Goal: Task Accomplishment & Management: Manage account settings

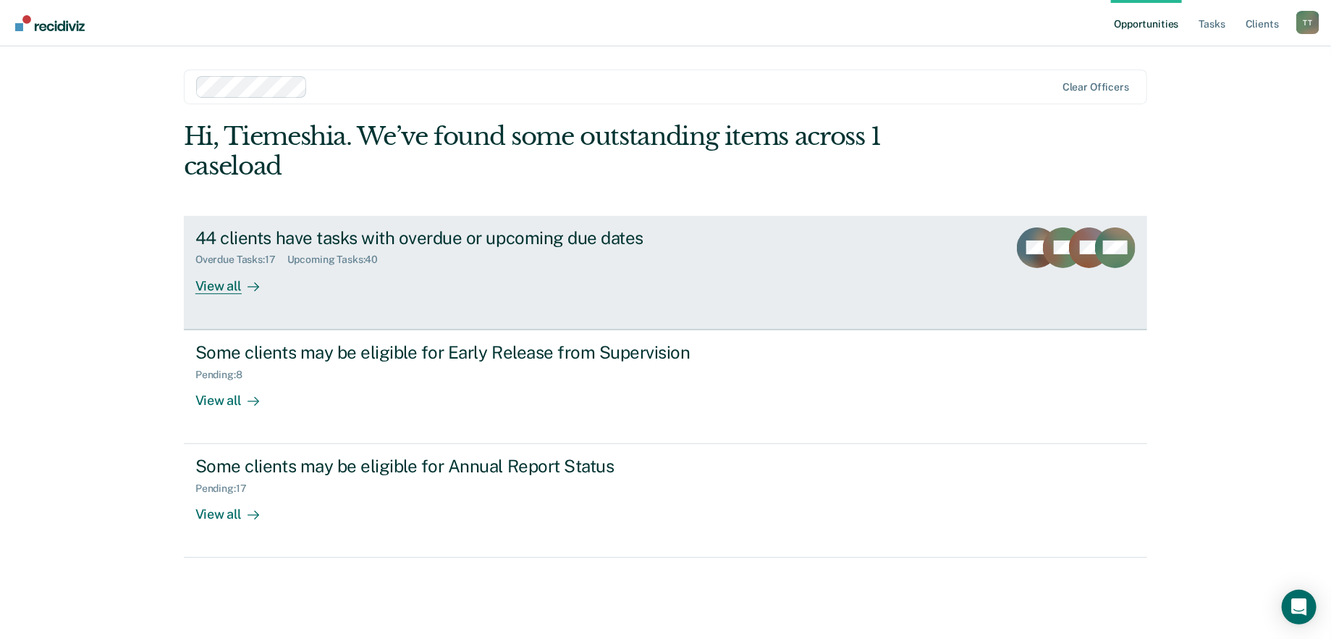
click at [613, 260] on div "Overdue Tasks : 17 Upcoming Tasks : 40" at bounding box center [449, 257] width 508 height 18
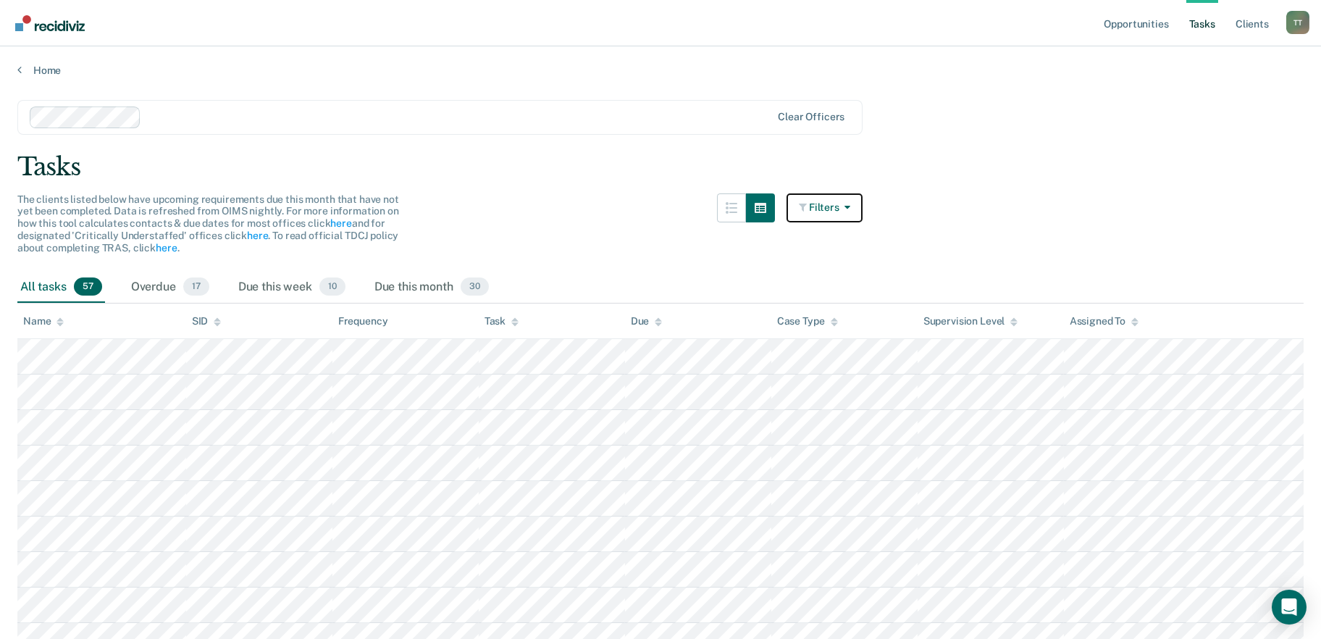
click at [863, 203] on button "Filters" at bounding box center [824, 207] width 77 height 29
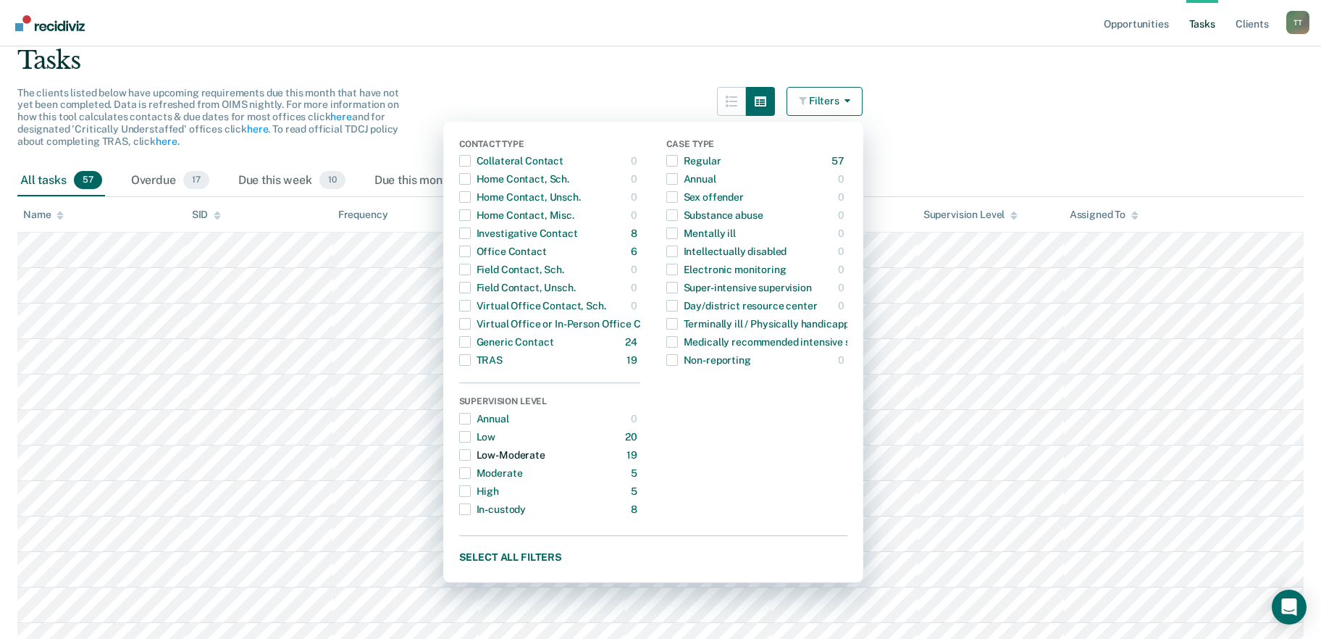
scroll to position [72, 0]
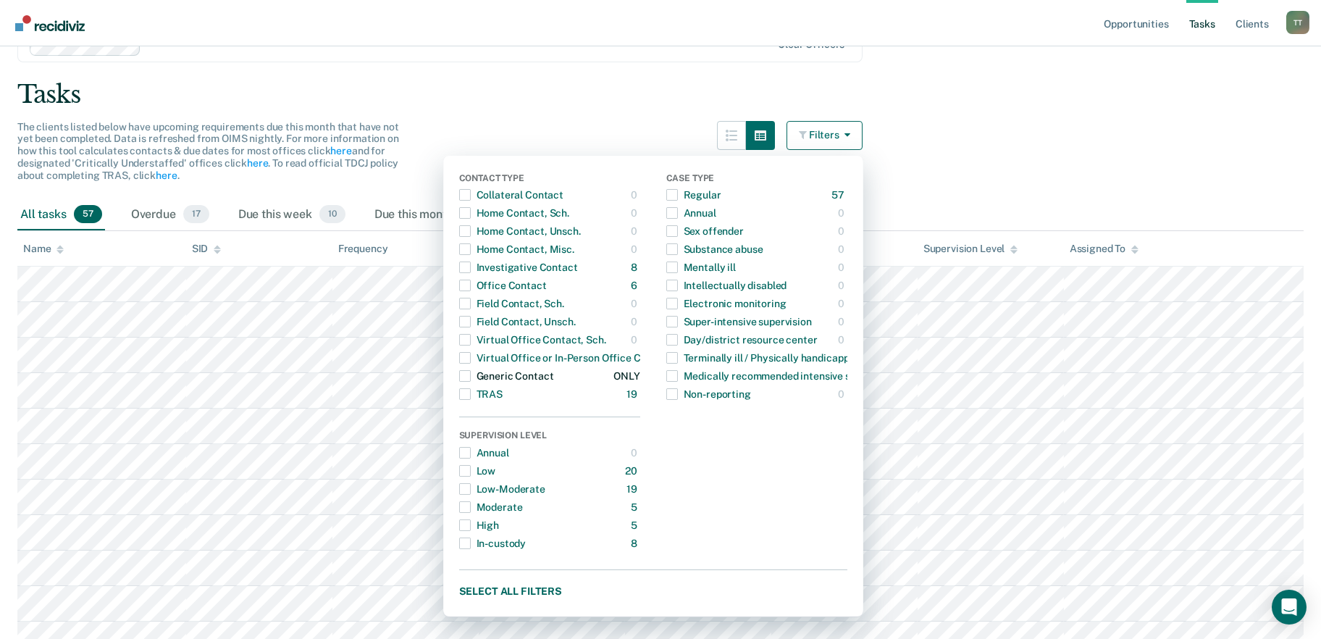
click at [471, 374] on span "button" at bounding box center [465, 376] width 12 height 12
click at [1155, 92] on div "Tasks" at bounding box center [660, 95] width 1286 height 30
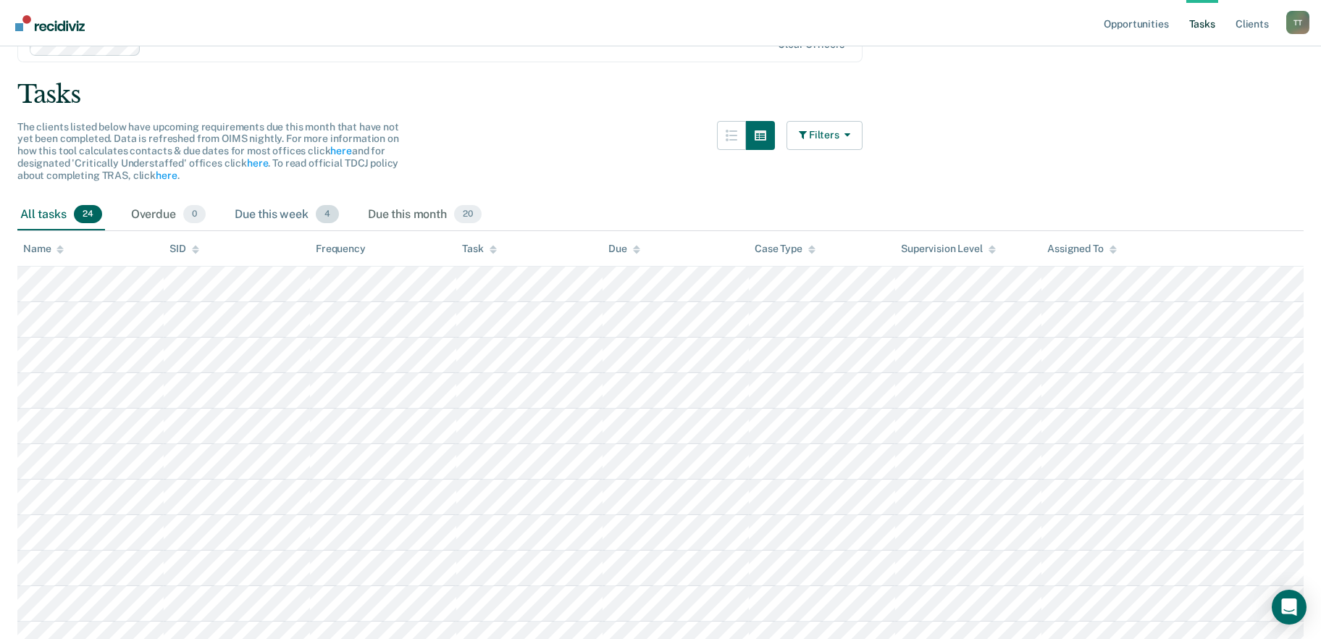
click at [293, 211] on div "Due this week 4" at bounding box center [287, 215] width 110 height 32
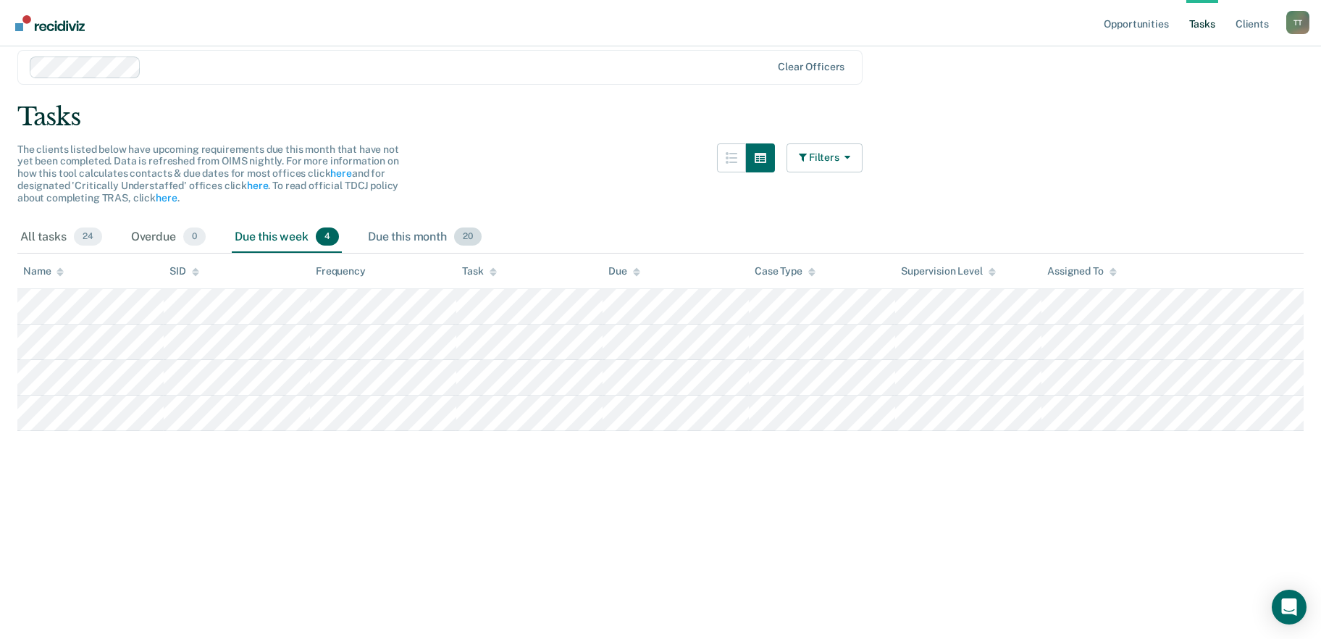
click at [408, 225] on div "Due this month 20" at bounding box center [424, 238] width 119 height 32
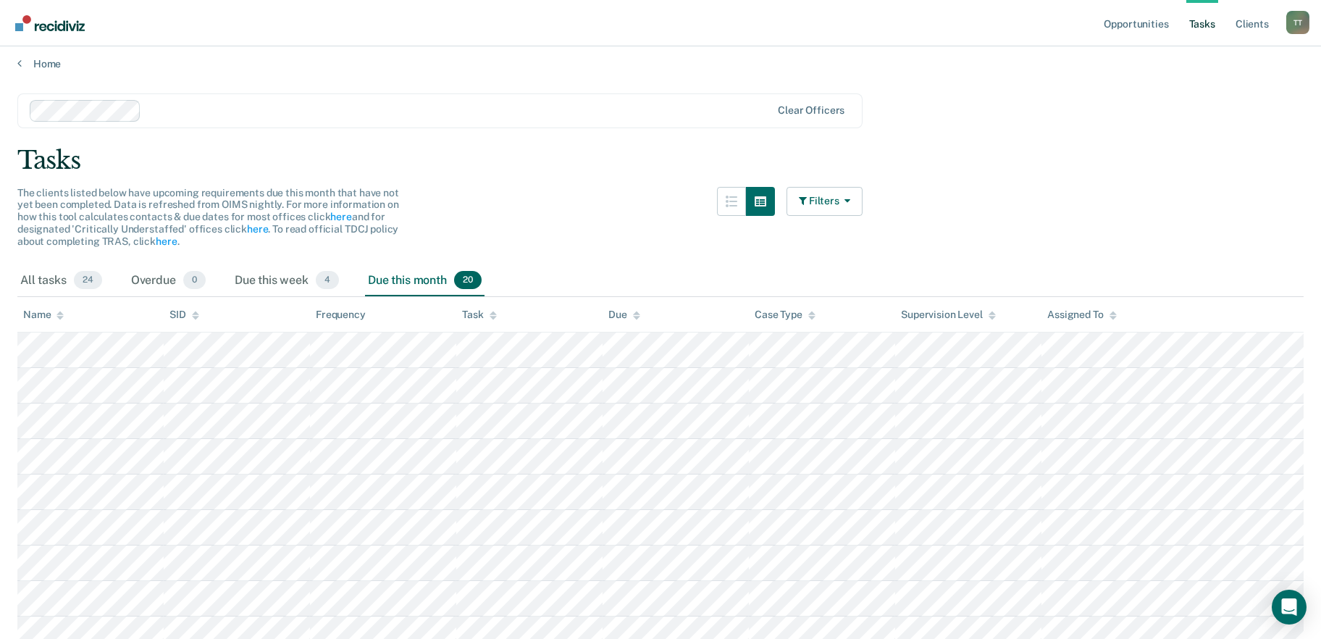
scroll to position [0, 0]
